Goal: Task Accomplishment & Management: Complete application form

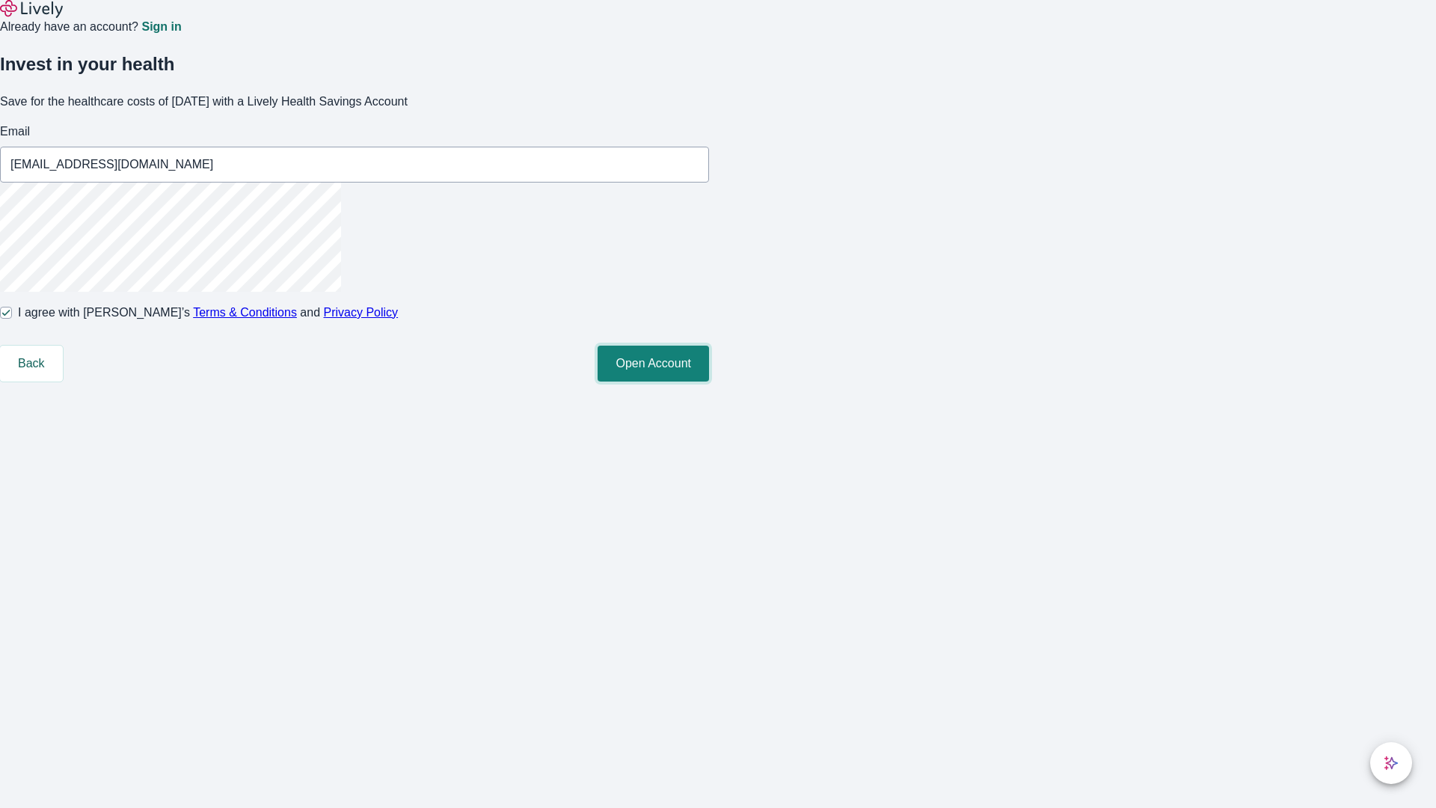
click at [709, 381] on button "Open Account" at bounding box center [653, 364] width 111 height 36
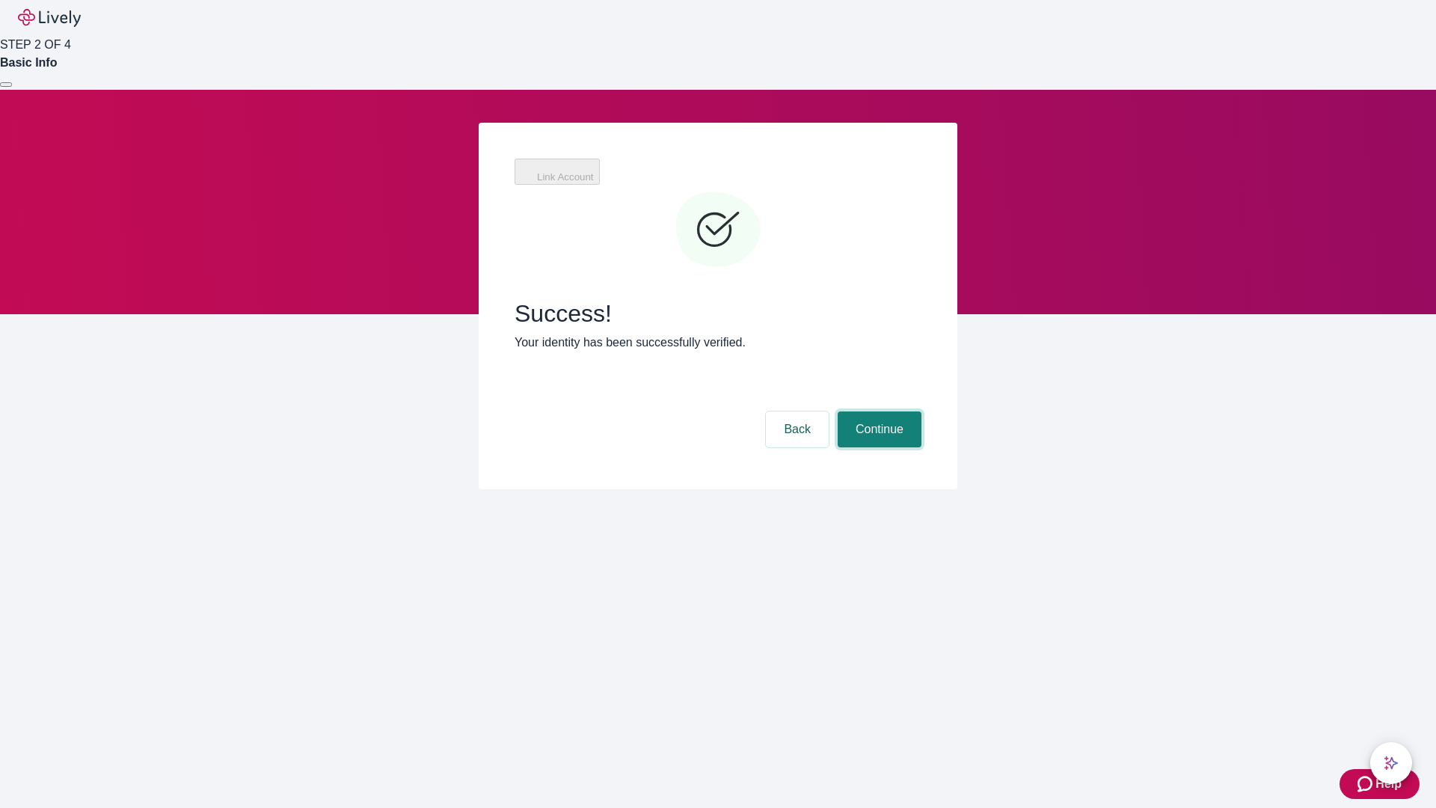
click at [877, 411] on button "Continue" at bounding box center [880, 429] width 84 height 36
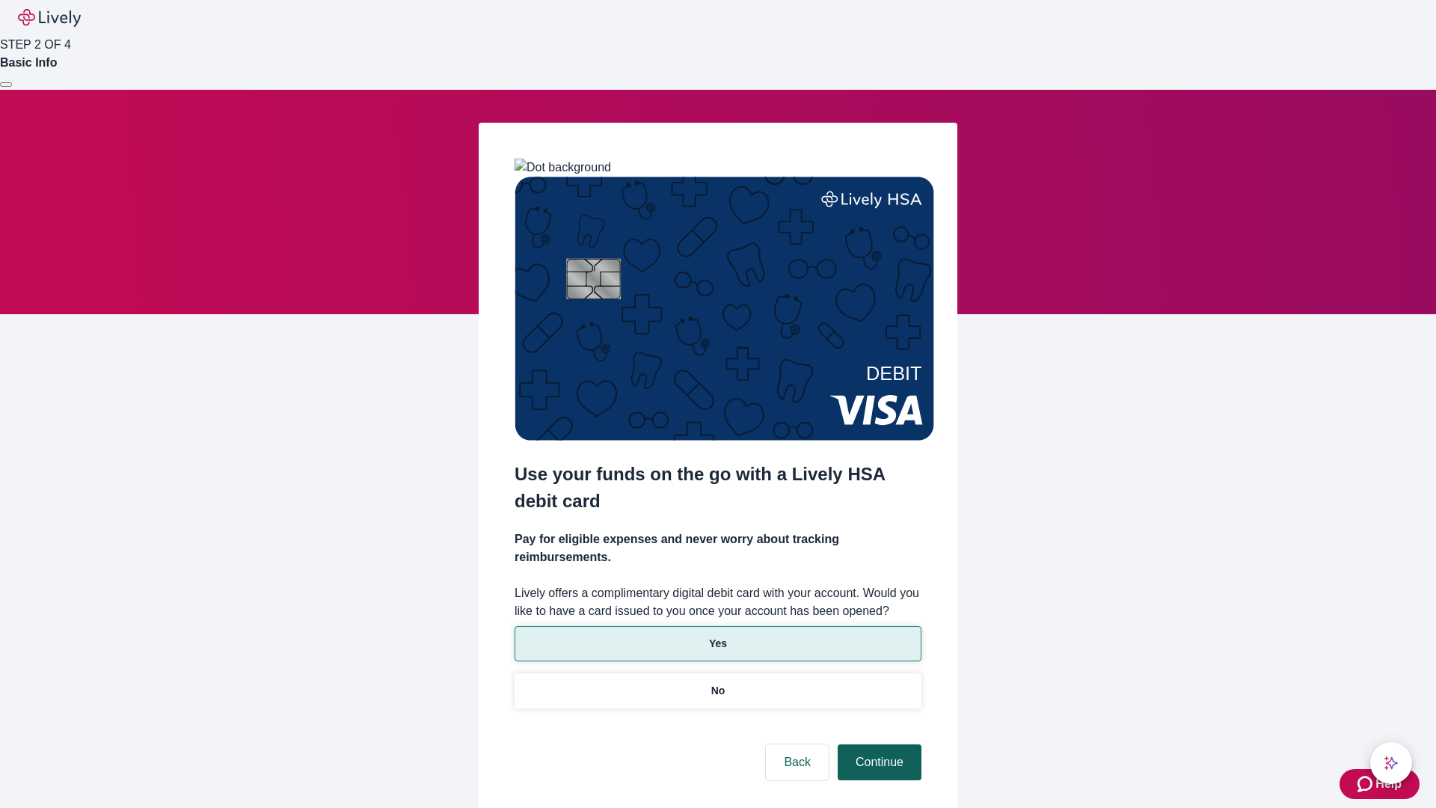
click at [717, 636] on p "Yes" at bounding box center [718, 644] width 18 height 16
click at [877, 744] on button "Continue" at bounding box center [880, 762] width 84 height 36
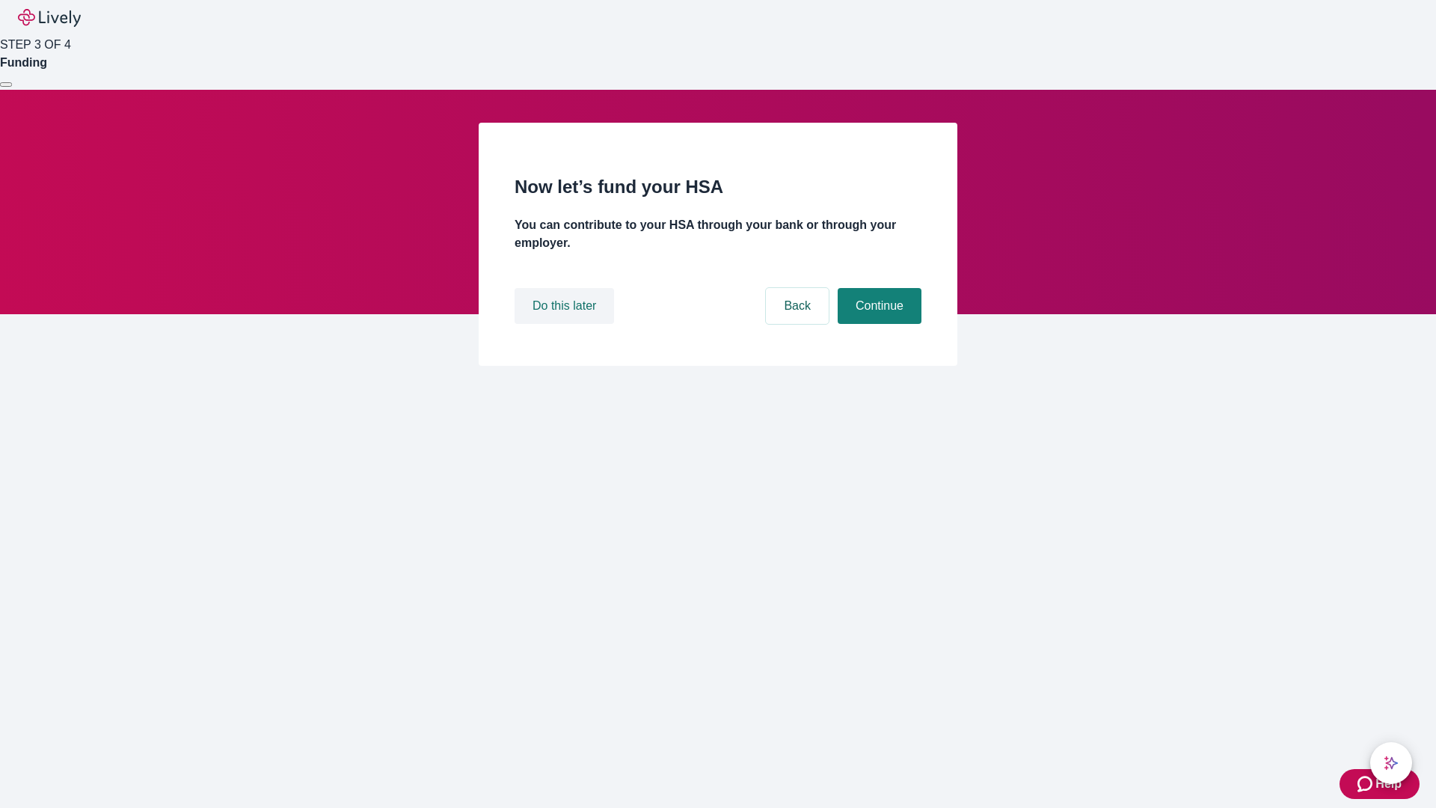
click at [566, 324] on button "Do this later" at bounding box center [564, 306] width 99 height 36
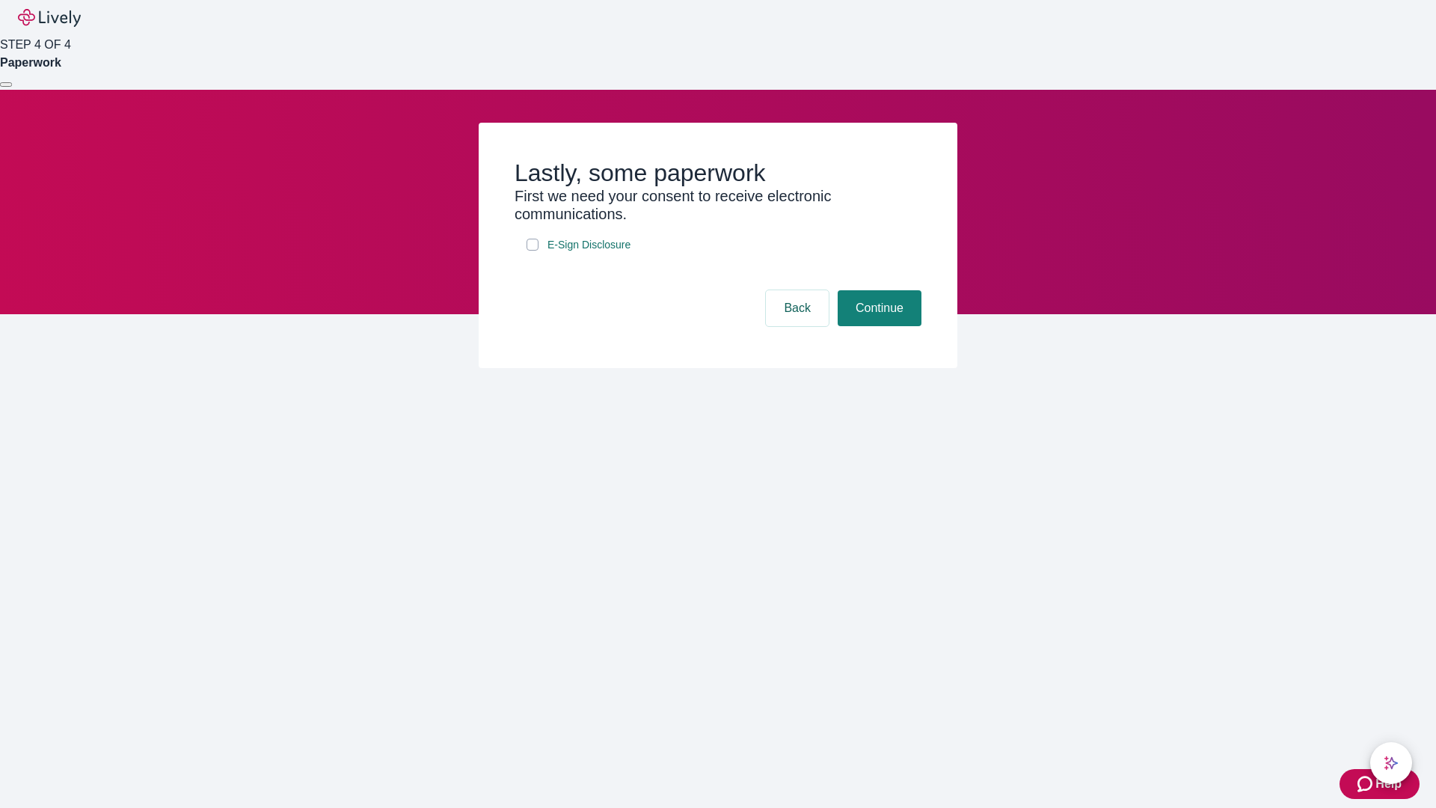
click at [533, 251] on input "E-Sign Disclosure" at bounding box center [533, 245] width 12 height 12
checkbox input "true"
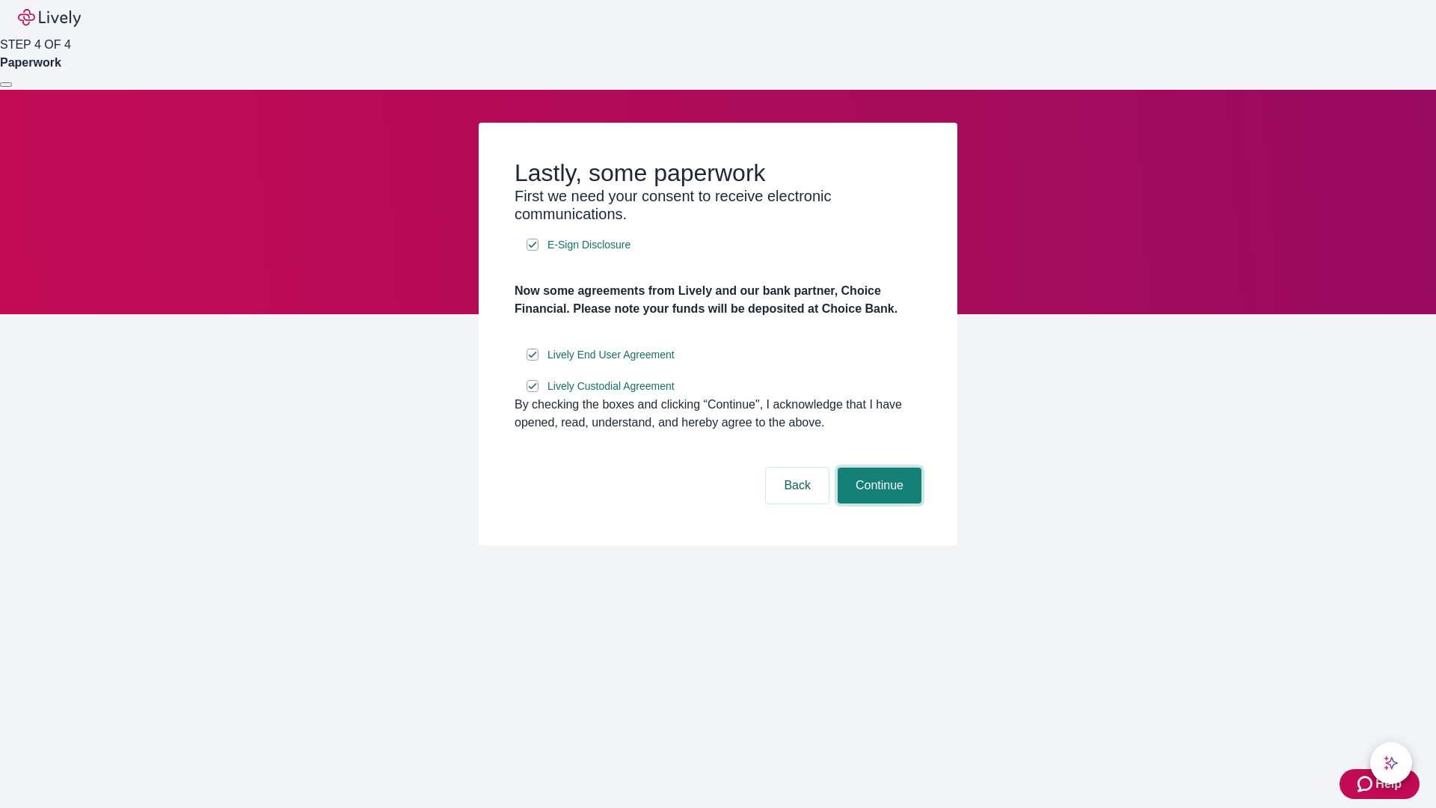
click at [877, 503] on button "Continue" at bounding box center [880, 486] width 84 height 36
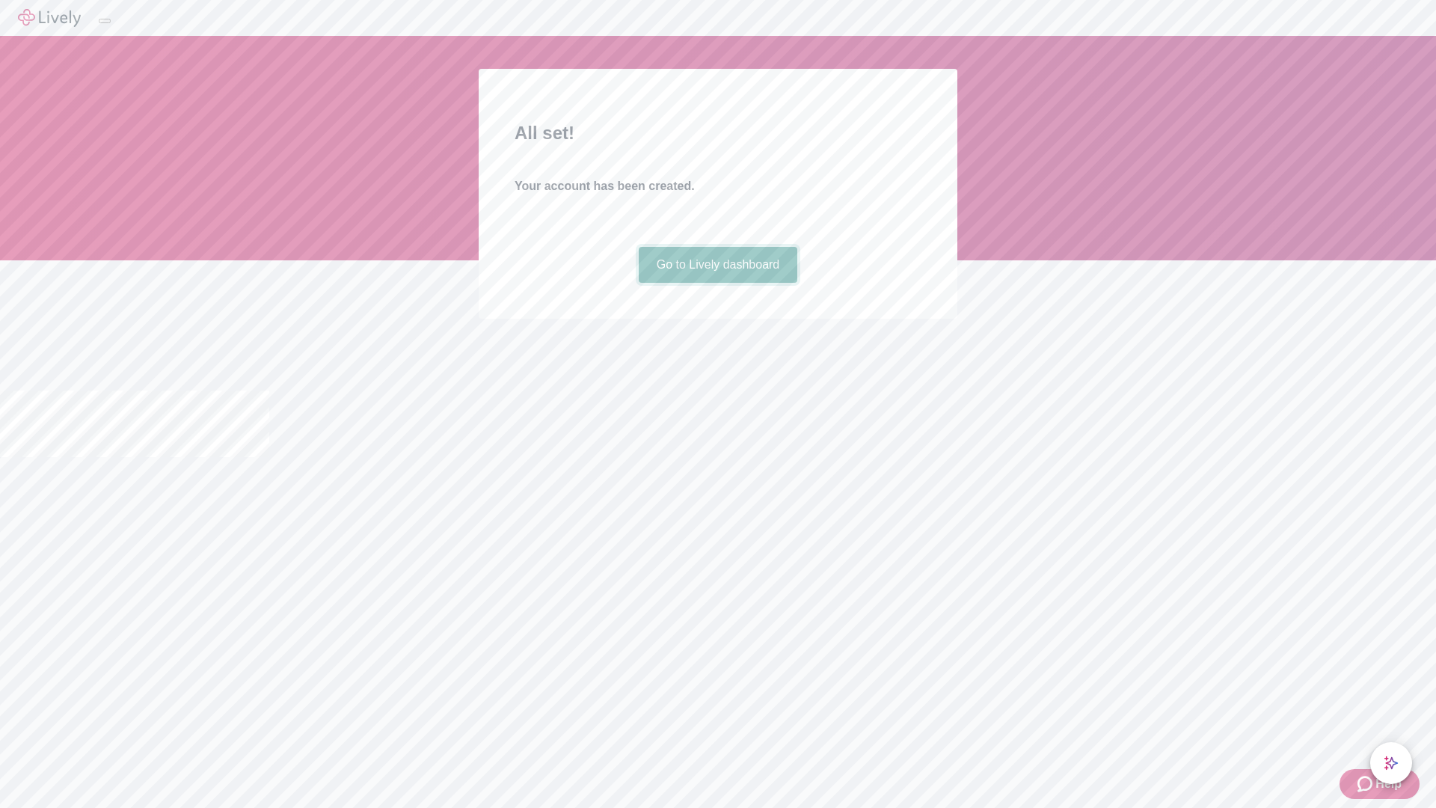
click at [717, 283] on link "Go to Lively dashboard" at bounding box center [718, 265] width 159 height 36
